Goal: Task Accomplishment & Management: Use online tool/utility

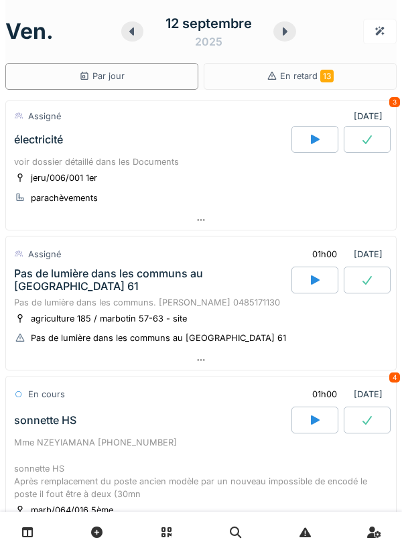
click at [21, 175] on icon at bounding box center [20, 177] width 11 height 9
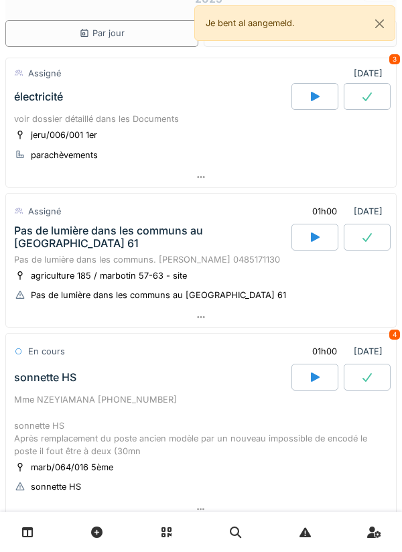
scroll to position [46, 0]
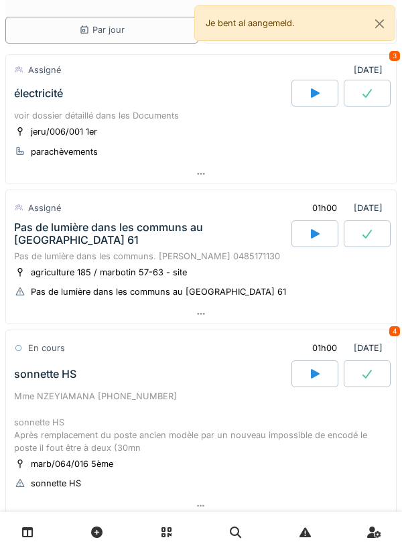
click at [33, 96] on div "électricité" at bounding box center [38, 93] width 49 height 13
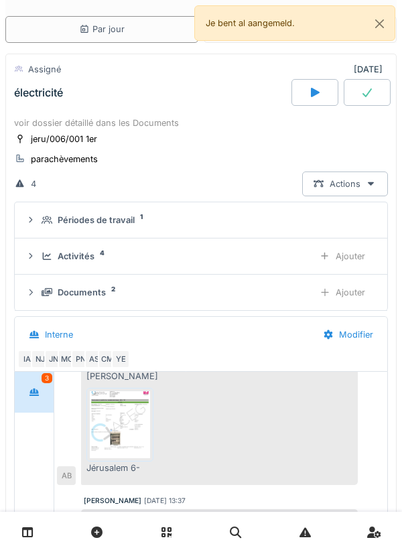
scroll to position [84, 0]
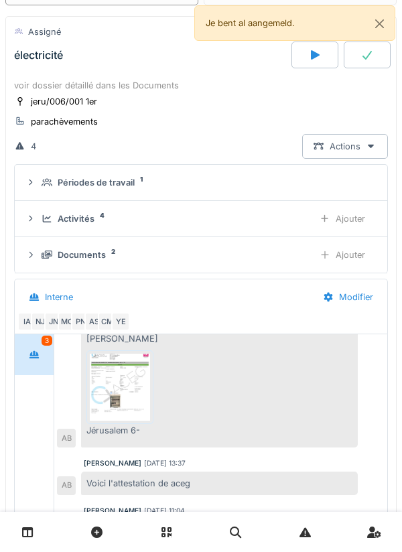
click at [40, 182] on div "Périodes de travail 1" at bounding box center [200, 182] width 351 height 13
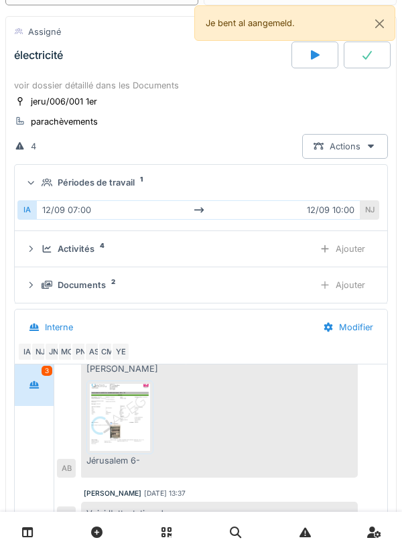
click at [46, 181] on icon at bounding box center [46, 182] width 11 height 8
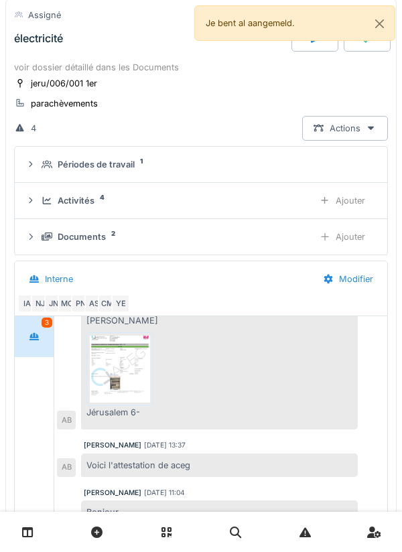
scroll to position [0, 0]
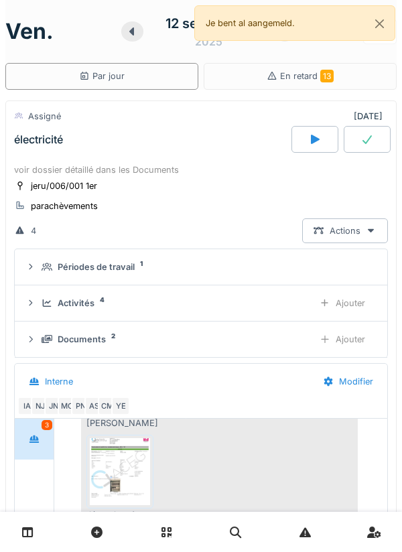
click at [39, 165] on div "voir dossier détaillé dans les Documents" at bounding box center [200, 169] width 373 height 13
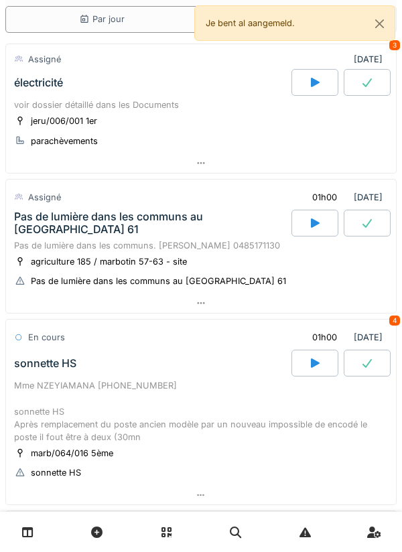
click at [40, 224] on div "Pas de lumière dans les communs au [GEOGRAPHIC_DATA] 61" at bounding box center [151, 222] width 274 height 25
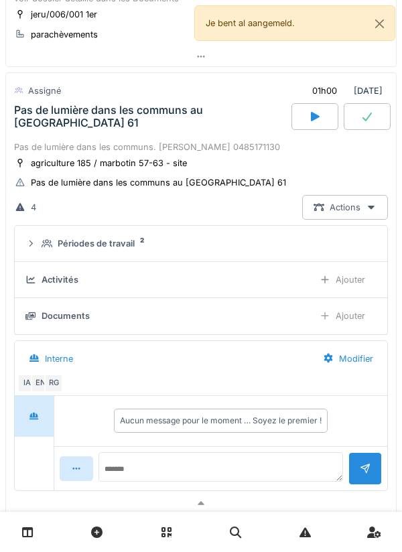
scroll to position [181, 0]
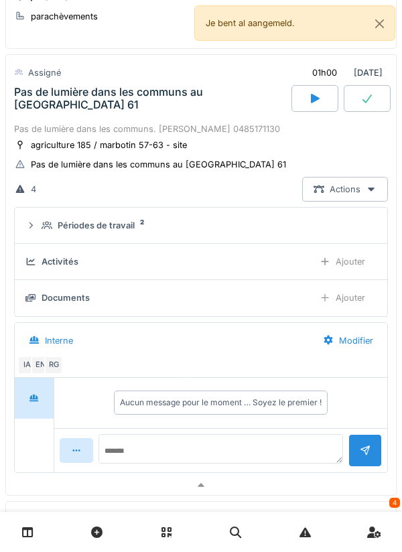
click at [35, 225] on icon at bounding box center [30, 225] width 11 height 9
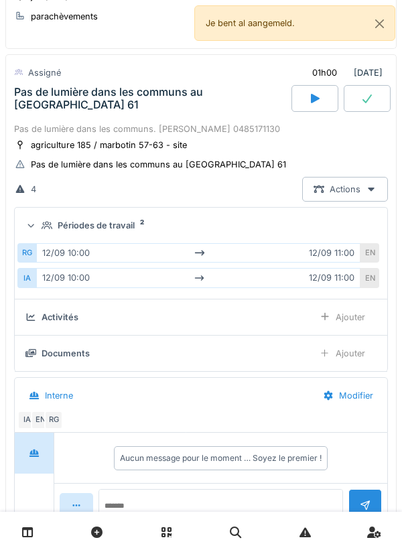
click at [41, 222] on div "Périodes de travail 2" at bounding box center [200, 225] width 351 height 13
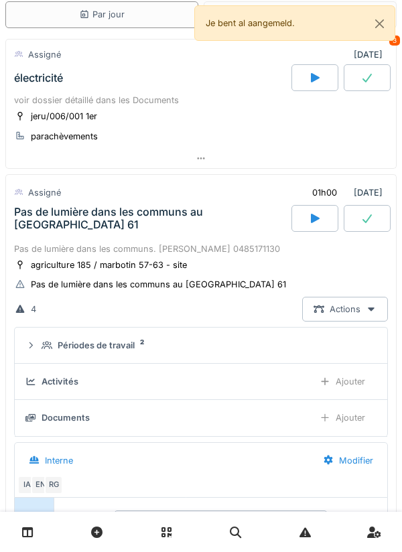
scroll to position [64, 0]
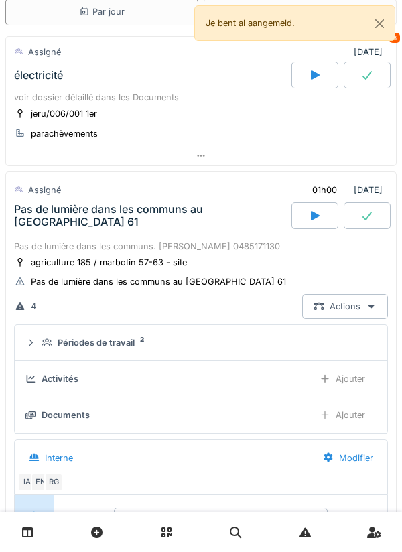
click at [37, 196] on div "Assigné" at bounding box center [38, 189] width 48 height 19
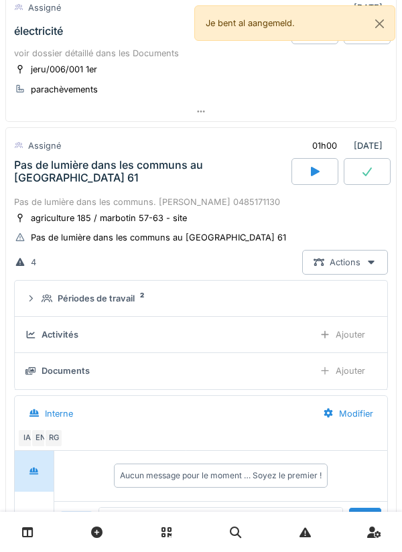
scroll to position [112, 0]
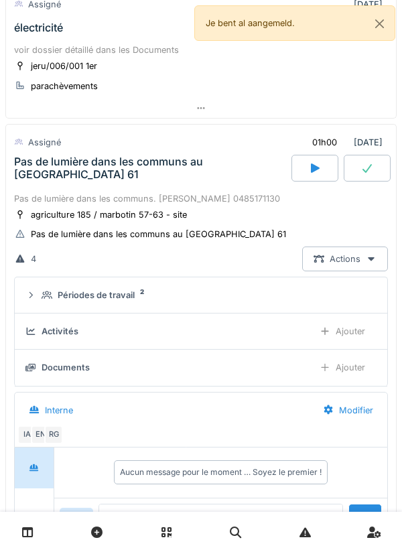
click at [39, 165] on div "Pas de lumière dans les communs au [GEOGRAPHIC_DATA] 61" at bounding box center [151, 167] width 274 height 25
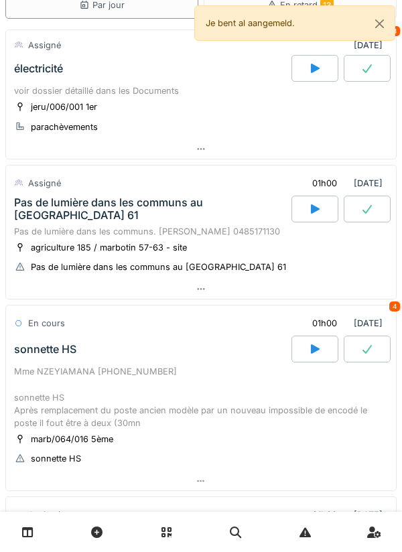
scroll to position [58, 0]
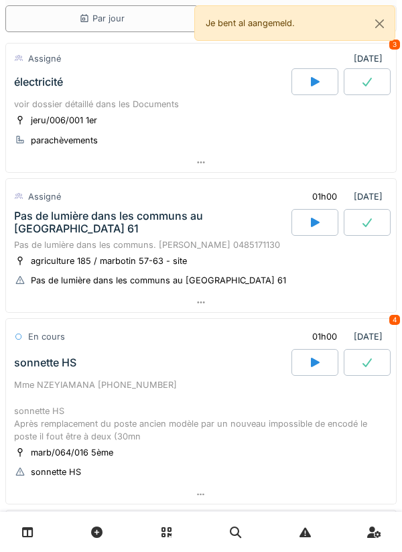
click at [156, 100] on div "voir dossier détaillé dans les Documents" at bounding box center [200, 104] width 373 height 13
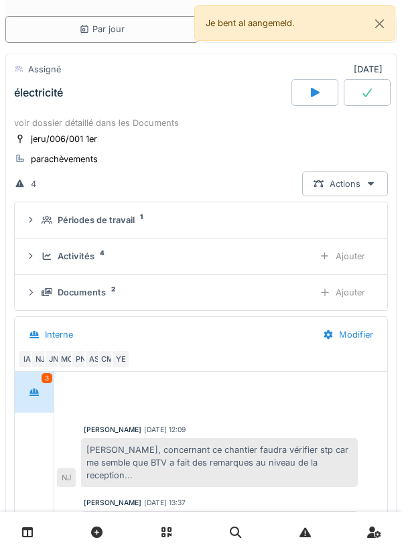
scroll to position [160, 0]
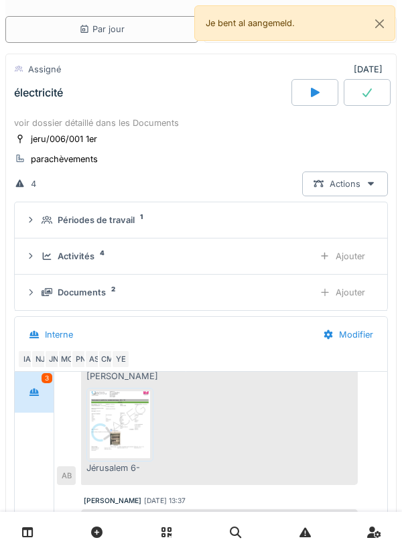
click at [131, 244] on div "Activités 4 Ajouter" at bounding box center [200, 256] width 351 height 25
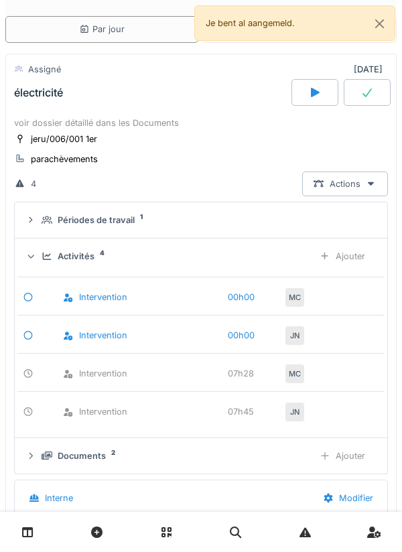
click at [110, 229] on summary "Périodes de travail 1" at bounding box center [200, 219] width 361 height 25
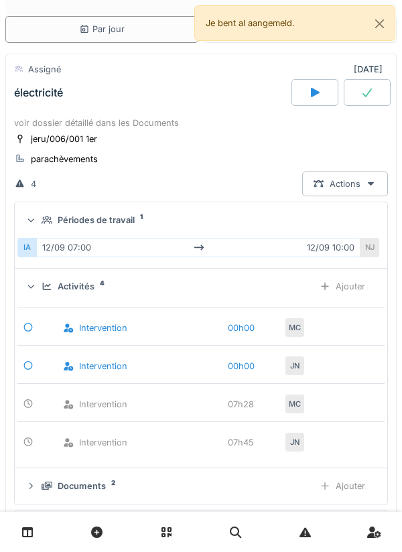
click at [100, 229] on summary "Périodes de travail 1" at bounding box center [200, 219] width 361 height 25
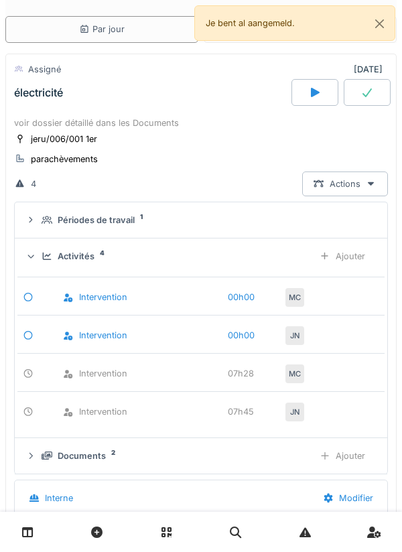
click at [96, 262] on div "Activités 4" at bounding box center [171, 256] width 261 height 13
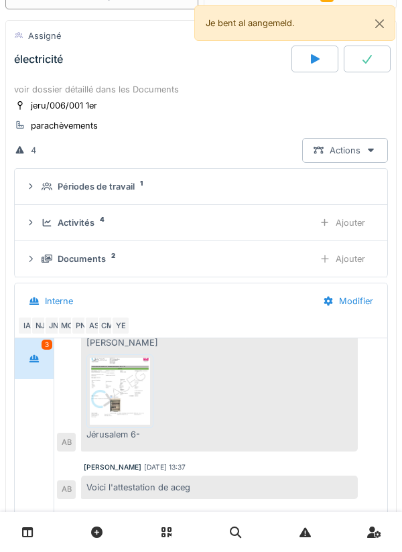
scroll to position [90, 0]
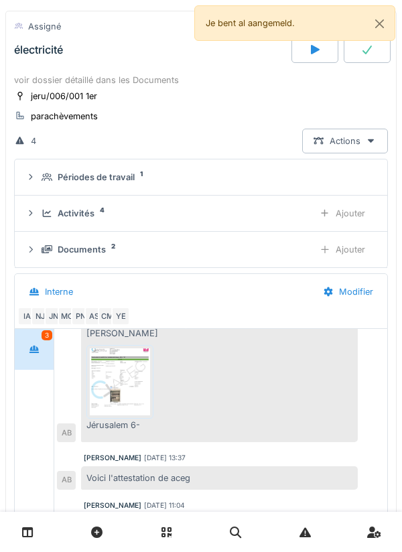
click at [124, 377] on img at bounding box center [120, 381] width 60 height 67
